Goal: Find contact information: Find contact information

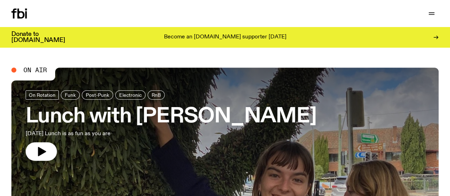
click at [0, 0] on icon "button" at bounding box center [0, 0] width 0 height 0
click at [0, 0] on link "About Us" at bounding box center [0, 0] width 0 height 0
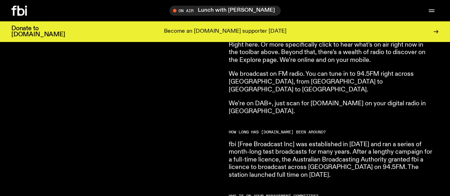
scroll to position [397, 0]
click at [0, 0] on icon "button" at bounding box center [0, 0] width 0 height 0
click at [0, 0] on link "Contact" at bounding box center [0, 0] width 0 height 0
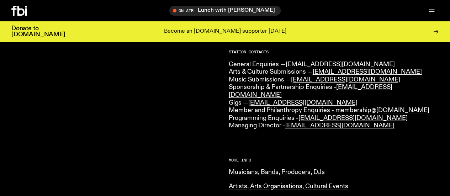
scroll to position [180, 0]
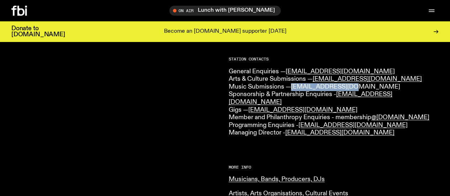
drag, startPoint x: 354, startPoint y: 88, endPoint x: 295, endPoint y: 87, distance: 58.3
click at [295, 87] on p "General Enquiries — [EMAIL_ADDRESS][DOMAIN_NAME] Arts & Culture Submissions — […" at bounding box center [334, 102] width 210 height 69
copy link "[EMAIL_ADDRESS][DOMAIN_NAME]"
click at [248, 176] on link "Musicians, Bands, Producers, DJs" at bounding box center [277, 179] width 96 height 6
click at [18, 11] on icon at bounding box center [20, 11] width 7 height 10
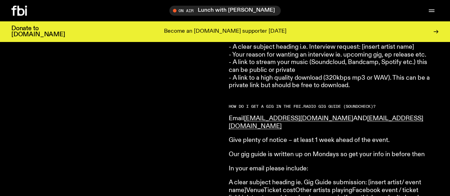
scroll to position [952, 0]
drag, startPoint x: 379, startPoint y: 110, endPoint x: 319, endPoint y: 108, distance: 59.8
click at [319, 115] on p "Email music@fbiradio.com AND gigs@fbiradio.com" at bounding box center [331, 122] width 205 height 15
copy link "[EMAIL_ADDRESS][DOMAIN_NAME]"
click at [0, 0] on icon "button" at bounding box center [0, 0] width 0 height 0
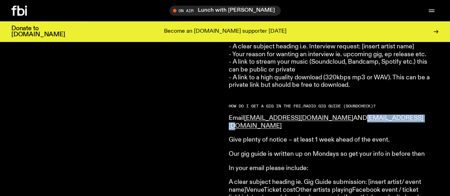
click at [0, 0] on link "About Us" at bounding box center [0, 0] width 0 height 0
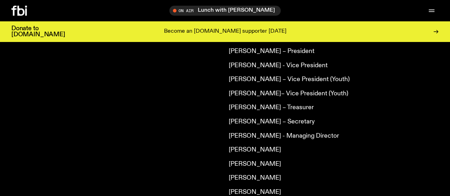
scroll to position [560, 0]
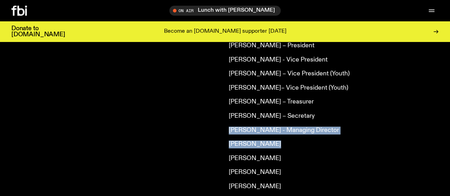
drag, startPoint x: 221, startPoint y: 41, endPoint x: 313, endPoint y: 129, distance: 127.0
click at [313, 129] on div "fbi.radio is an independent, not for profit community radio station. We are an …" at bounding box center [225, 16] width 450 height 584
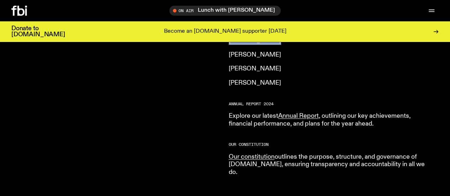
scroll to position [664, 0]
click at [306, 112] on link "Annual Report" at bounding box center [298, 115] width 41 height 6
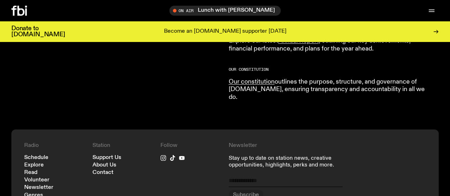
scroll to position [741, 0]
